Goal: Ask a question

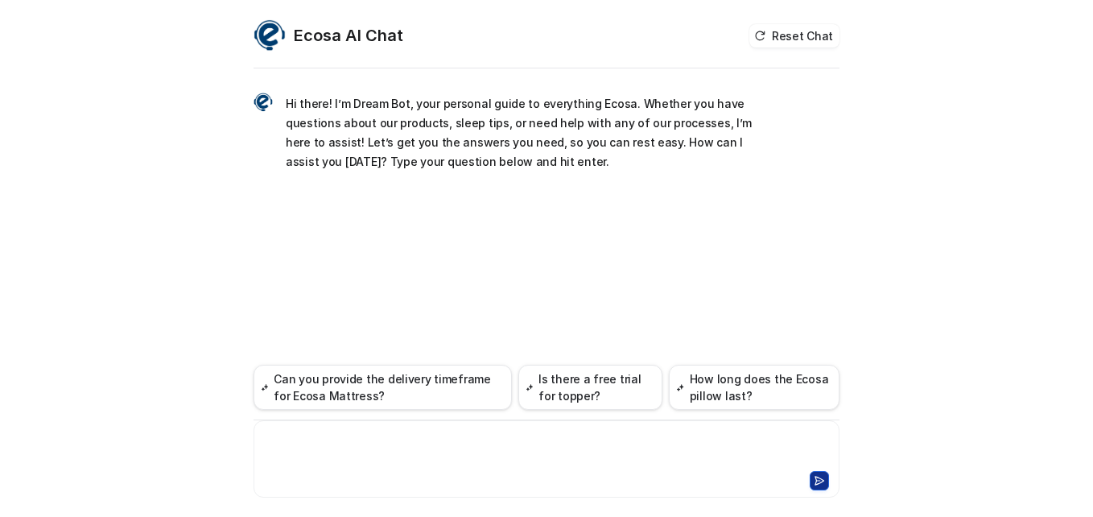
click at [411, 435] on div at bounding box center [547, 449] width 578 height 37
click at [819, 473] on button at bounding box center [819, 480] width 19 height 19
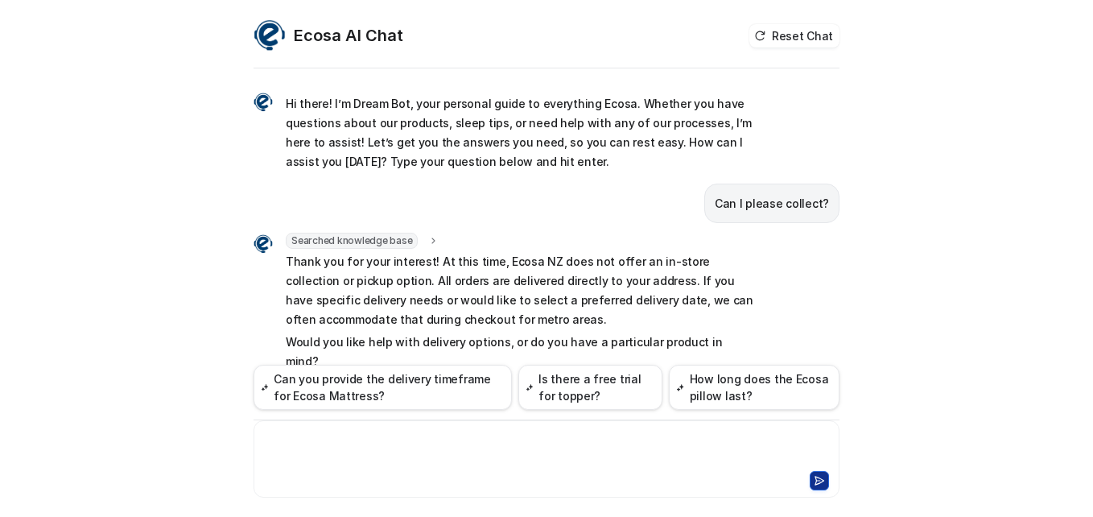
click at [299, 442] on div at bounding box center [547, 449] width 578 height 37
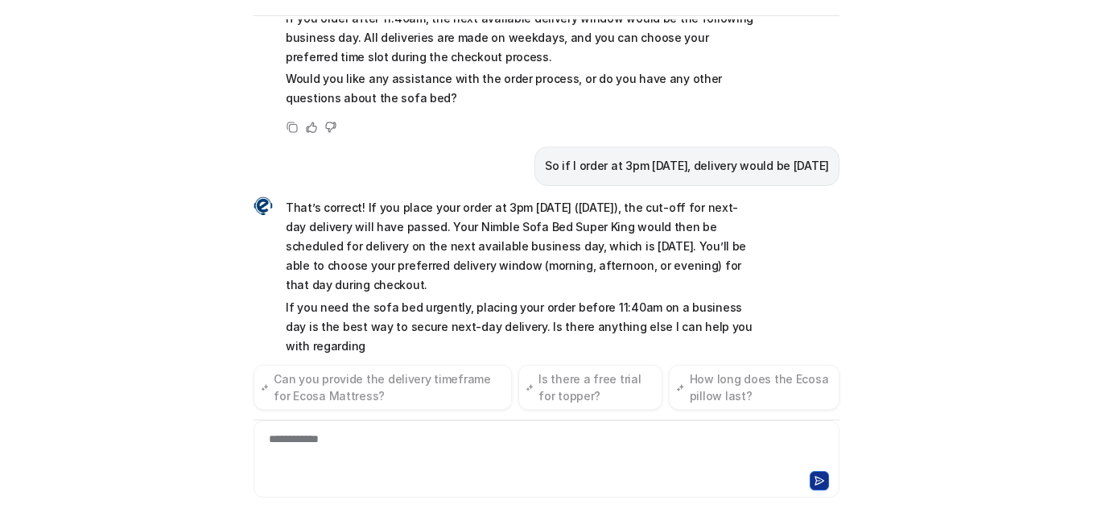
scroll to position [883, 0]
